Goal: Task Accomplishment & Management: Use online tool/utility

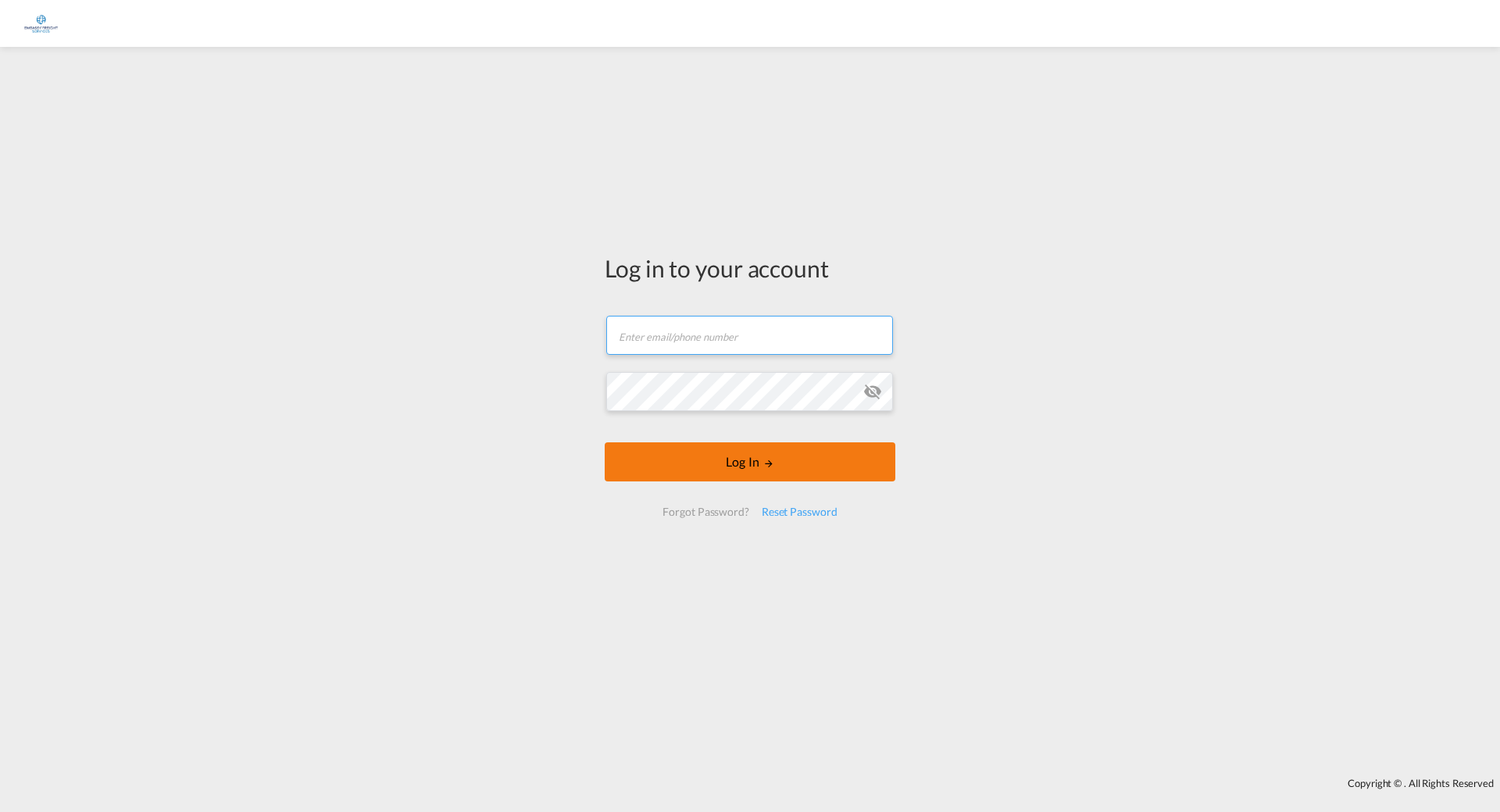
type input "[PERSON_NAME][EMAIL_ADDRESS][DOMAIN_NAME]"
click at [738, 466] on button "Log In" at bounding box center [750, 462] width 291 height 39
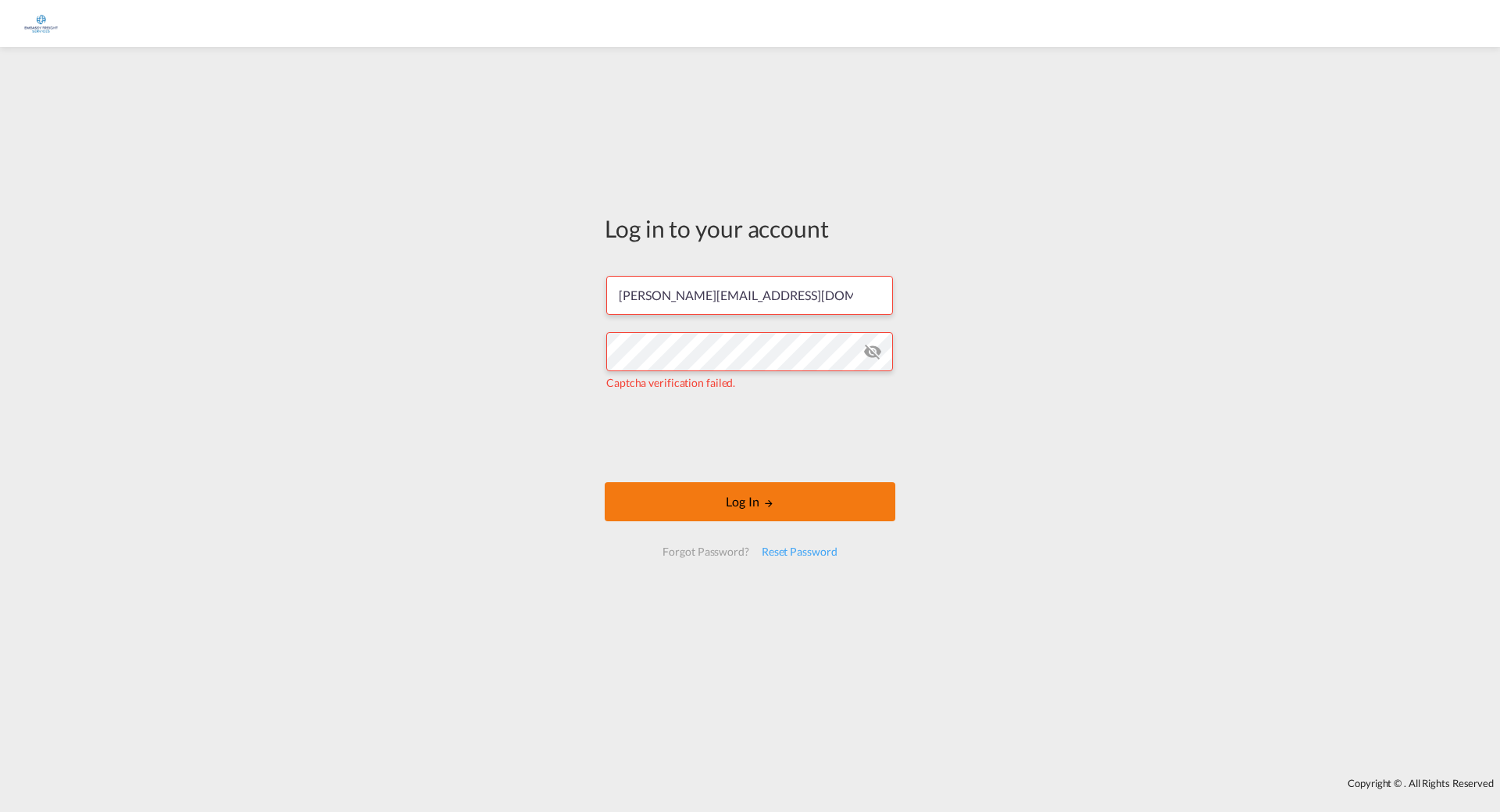
click at [778, 500] on button "Log In" at bounding box center [750, 502] width 291 height 39
